Goal: Navigation & Orientation: Find specific page/section

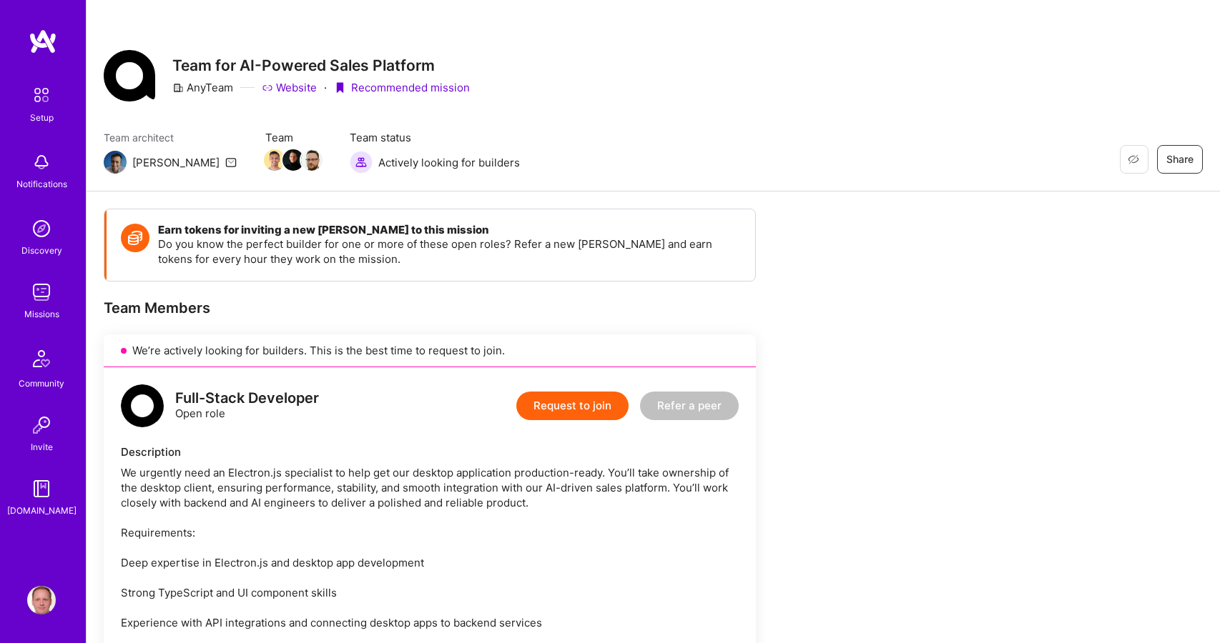
scroll to position [150, 0]
click at [44, 217] on img at bounding box center [41, 228] width 29 height 29
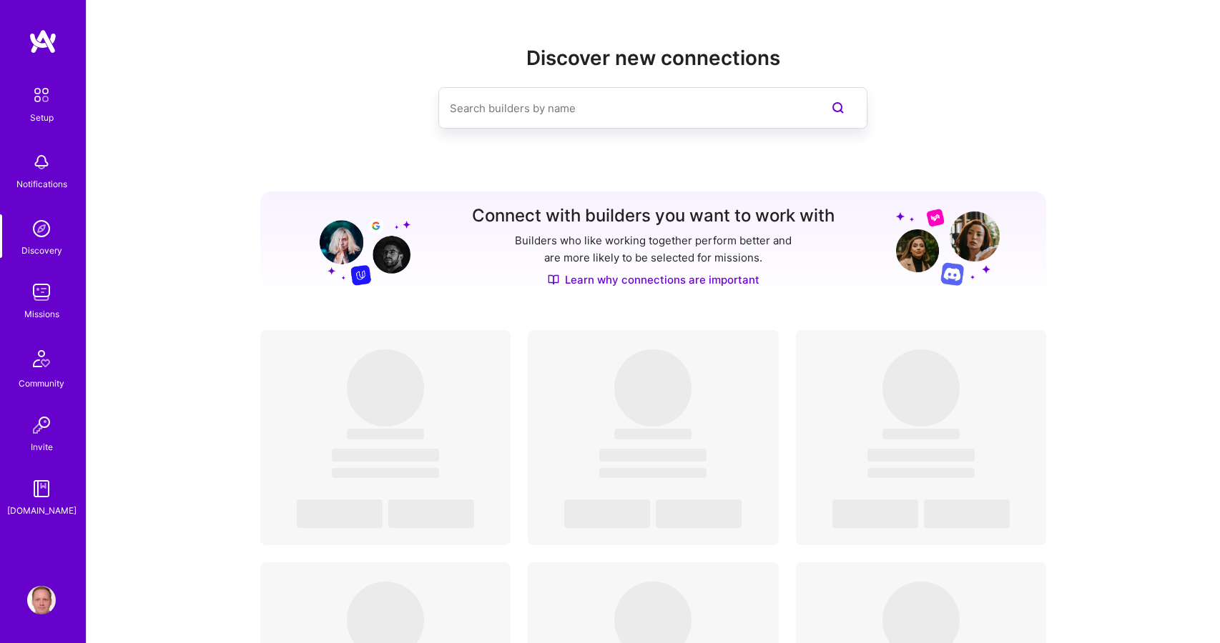
click at [42, 152] on img at bounding box center [41, 162] width 29 height 29
click at [39, 290] on img at bounding box center [41, 292] width 29 height 29
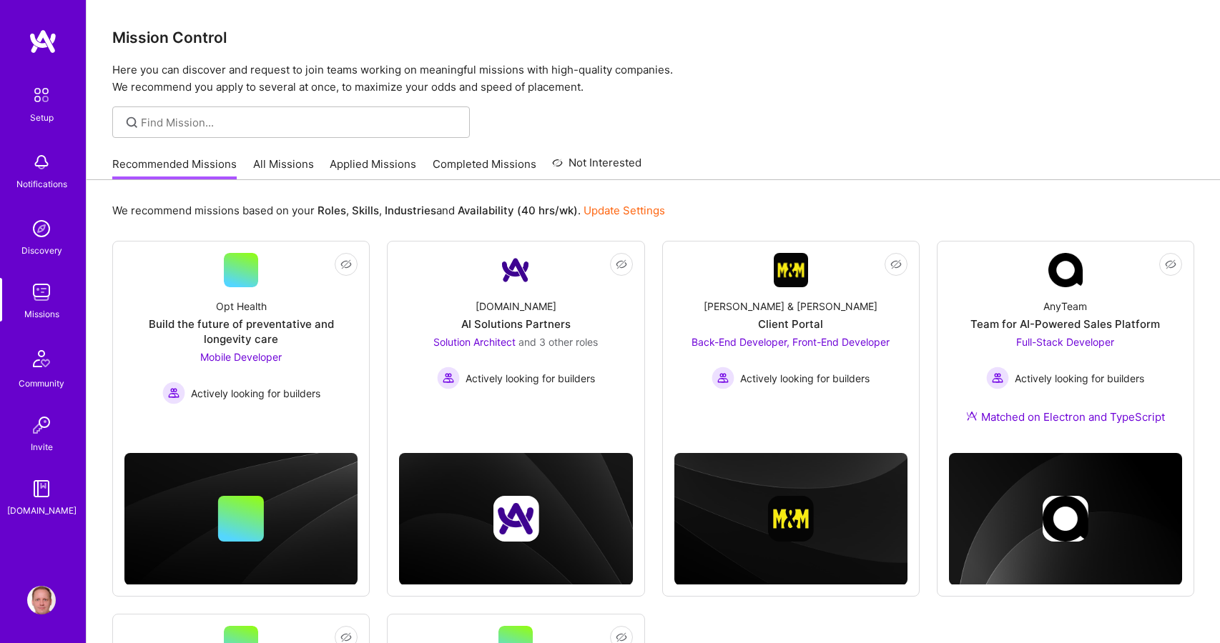
click at [762, 61] on div "Mission Control Here you can discover and request to join teams working on mean…" at bounding box center [653, 48] width 1133 height 96
click at [733, 157] on div "Recommended Missions All Missions Applied Missions Completed Missions Not Inter…" at bounding box center [653, 164] width 1082 height 31
click at [739, 120] on div at bounding box center [653, 122] width 1133 height 31
